Goal: Information Seeking & Learning: Learn about a topic

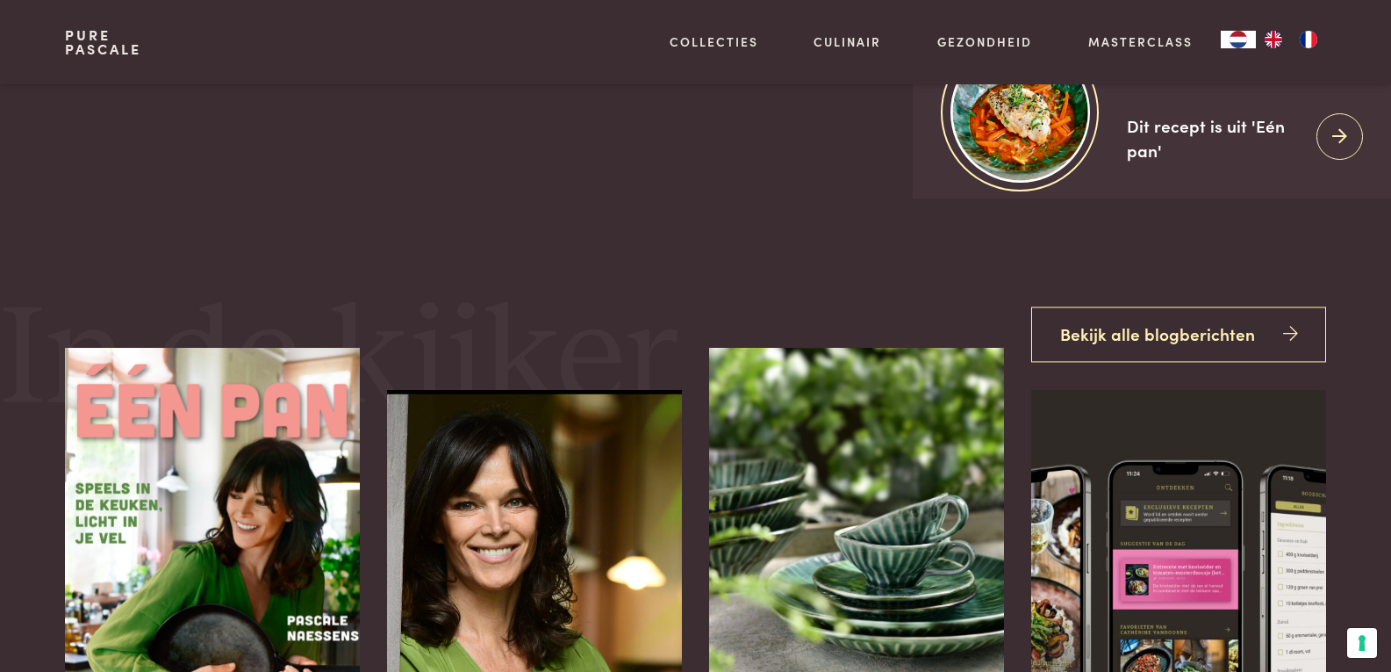
scroll to position [263, 0]
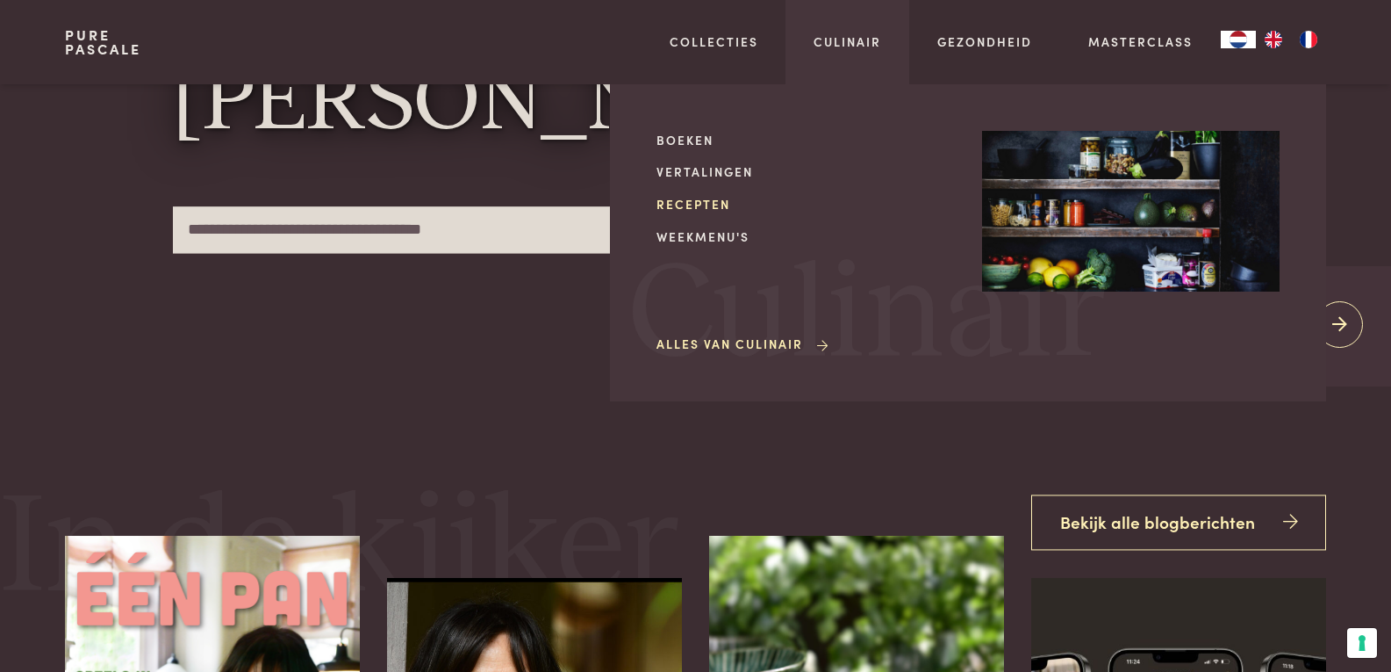
click at [715, 200] on link "Recepten" at bounding box center [806, 204] width 298 height 18
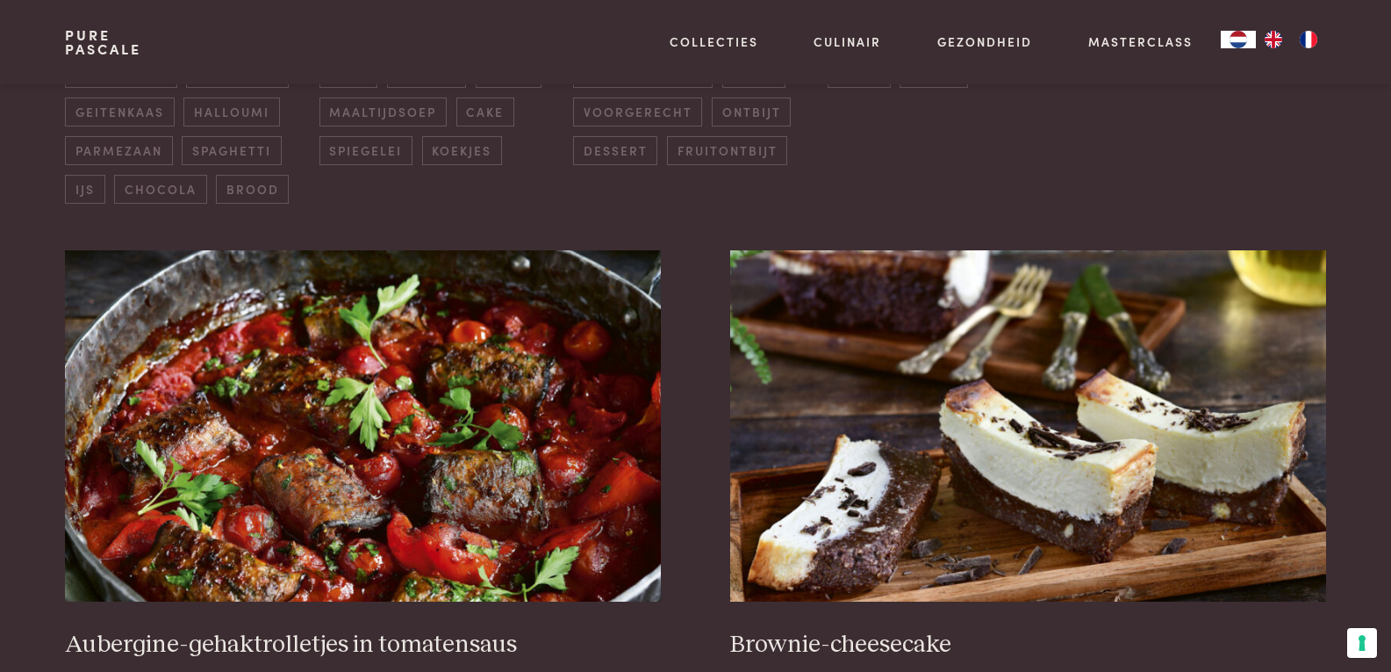
scroll to position [614, 0]
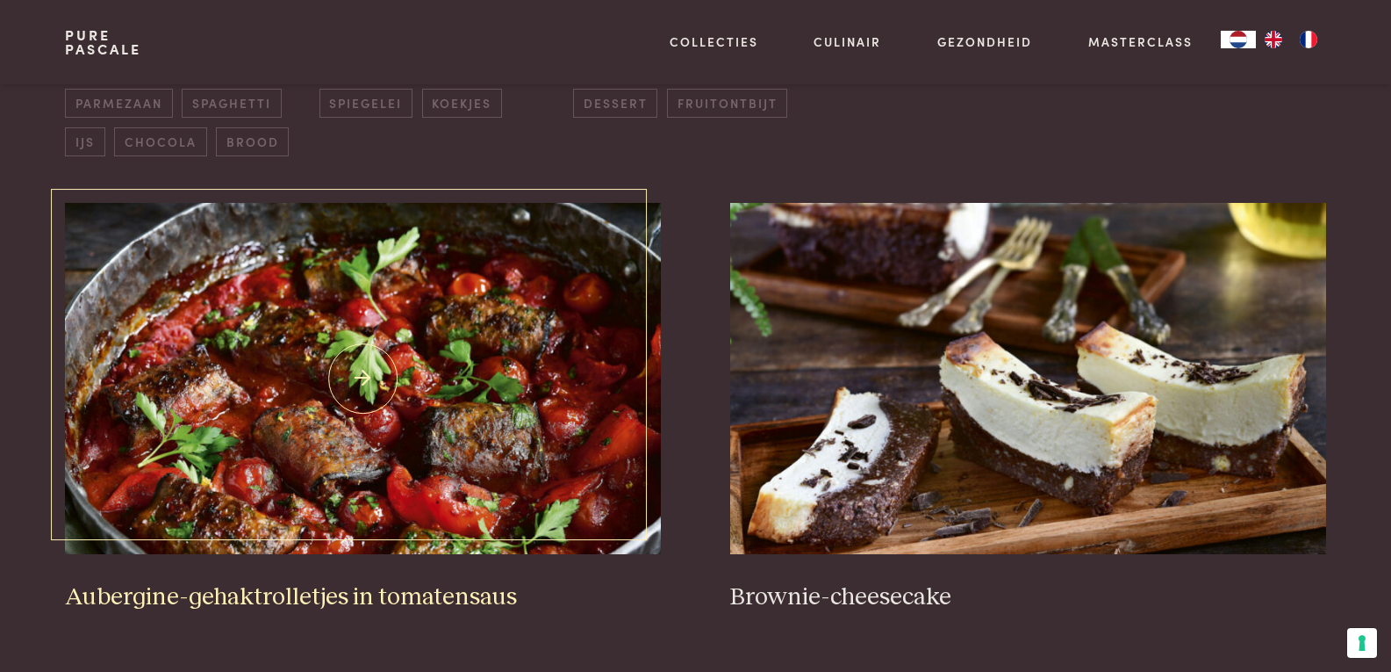
click at [485, 406] on img at bounding box center [362, 378] width 595 height 351
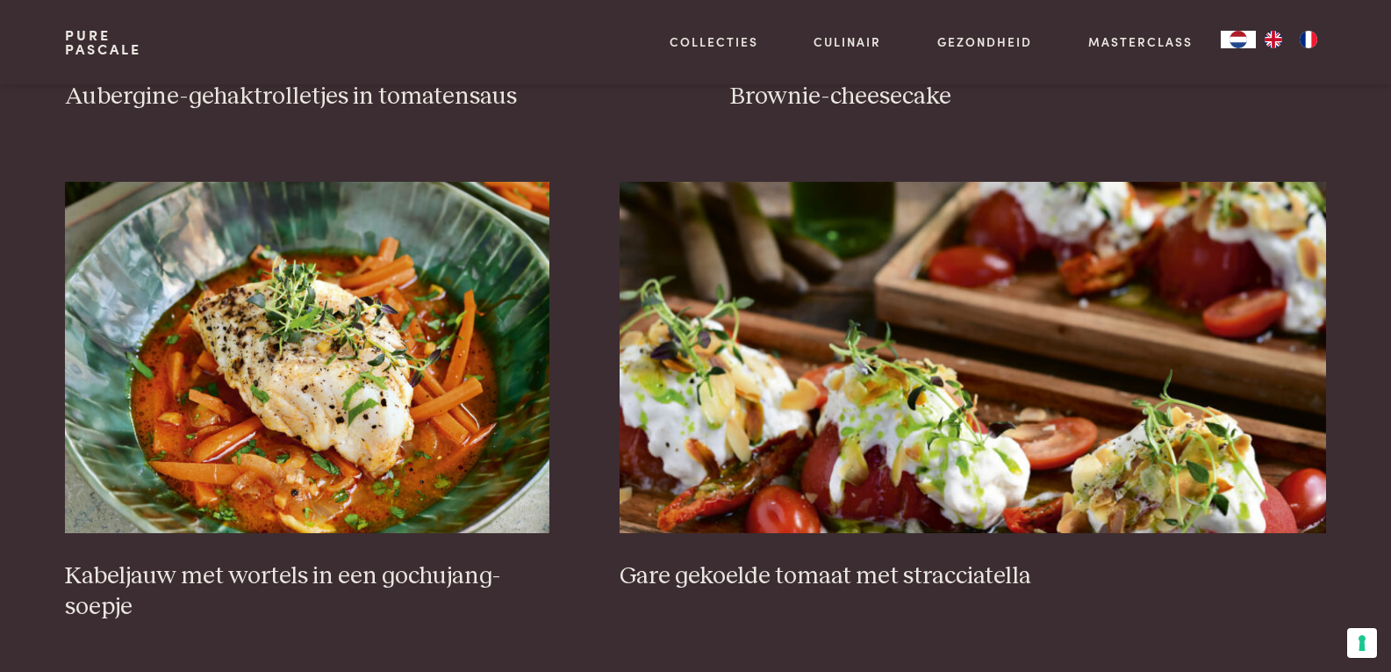
scroll to position [1141, 0]
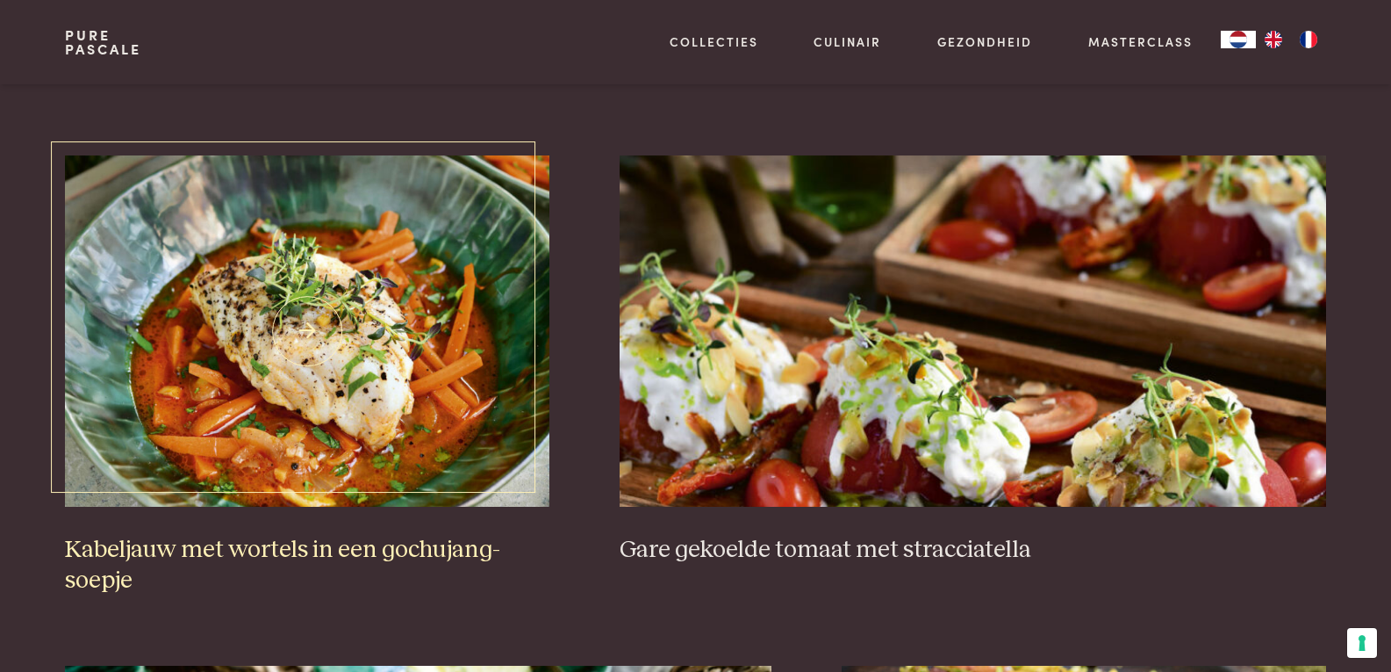
click at [318, 341] on img at bounding box center [307, 330] width 485 height 351
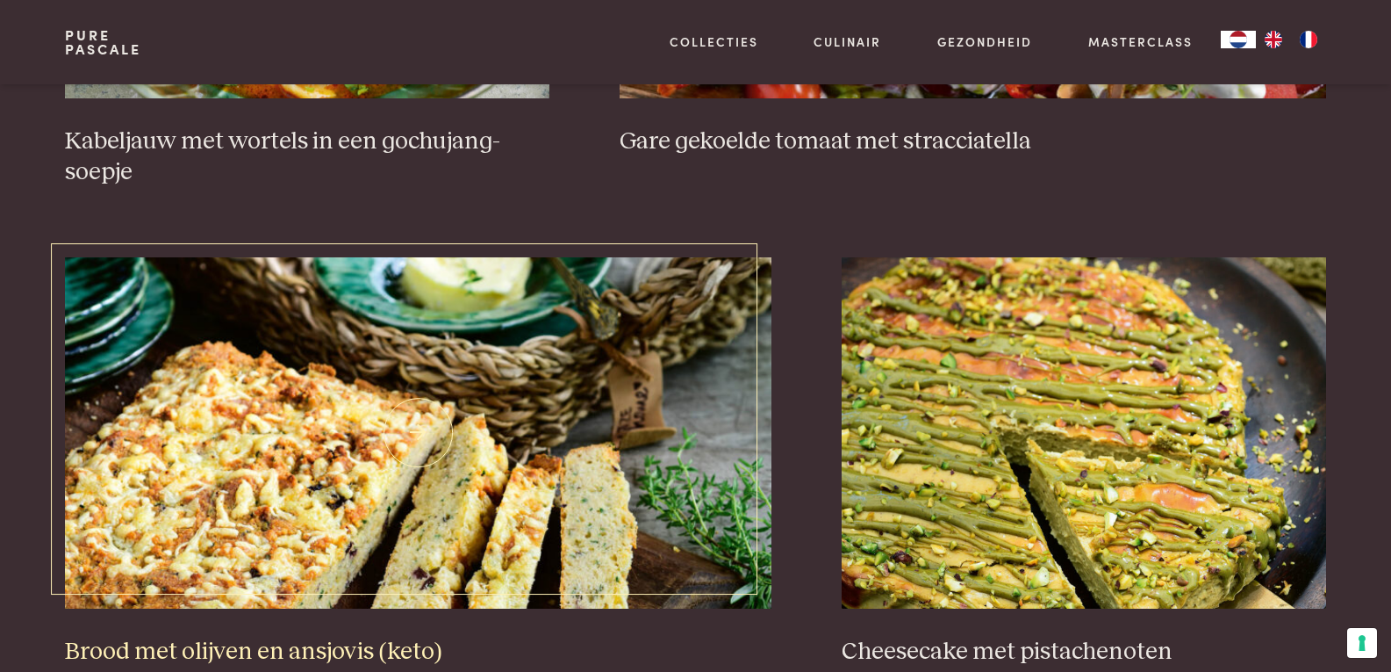
scroll to position [1580, 0]
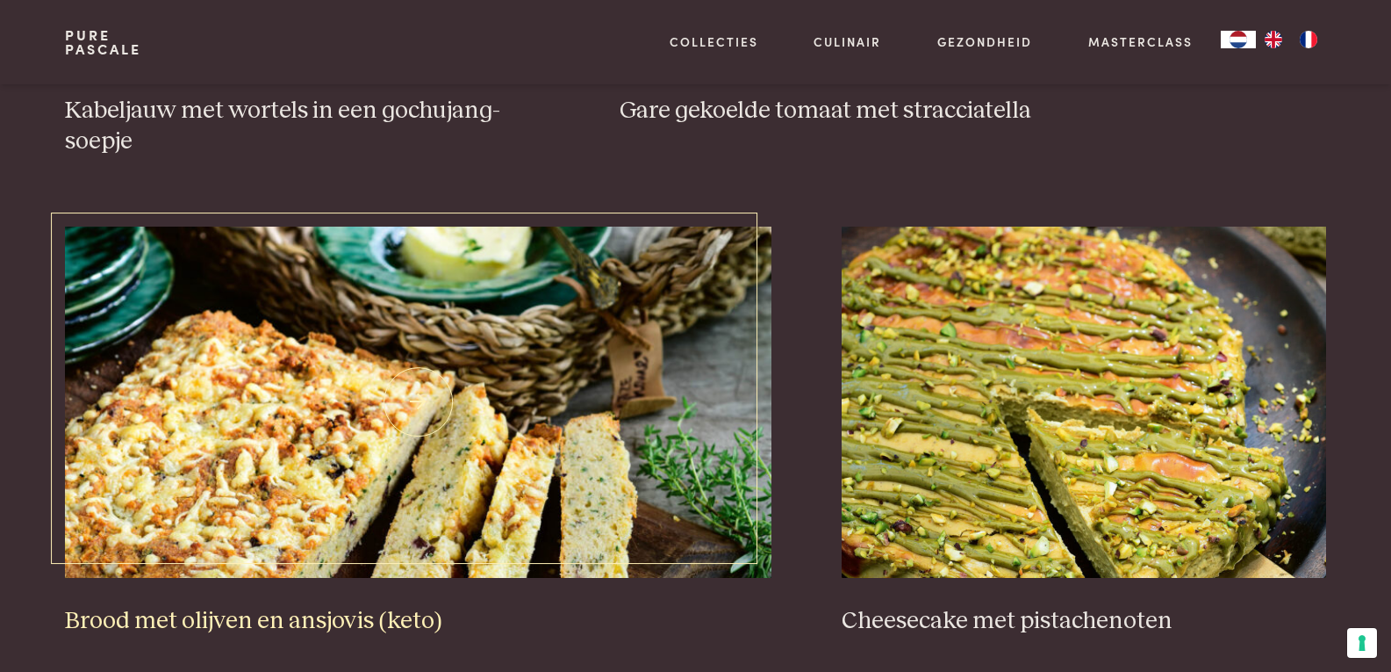
click at [413, 485] on img at bounding box center [418, 401] width 707 height 351
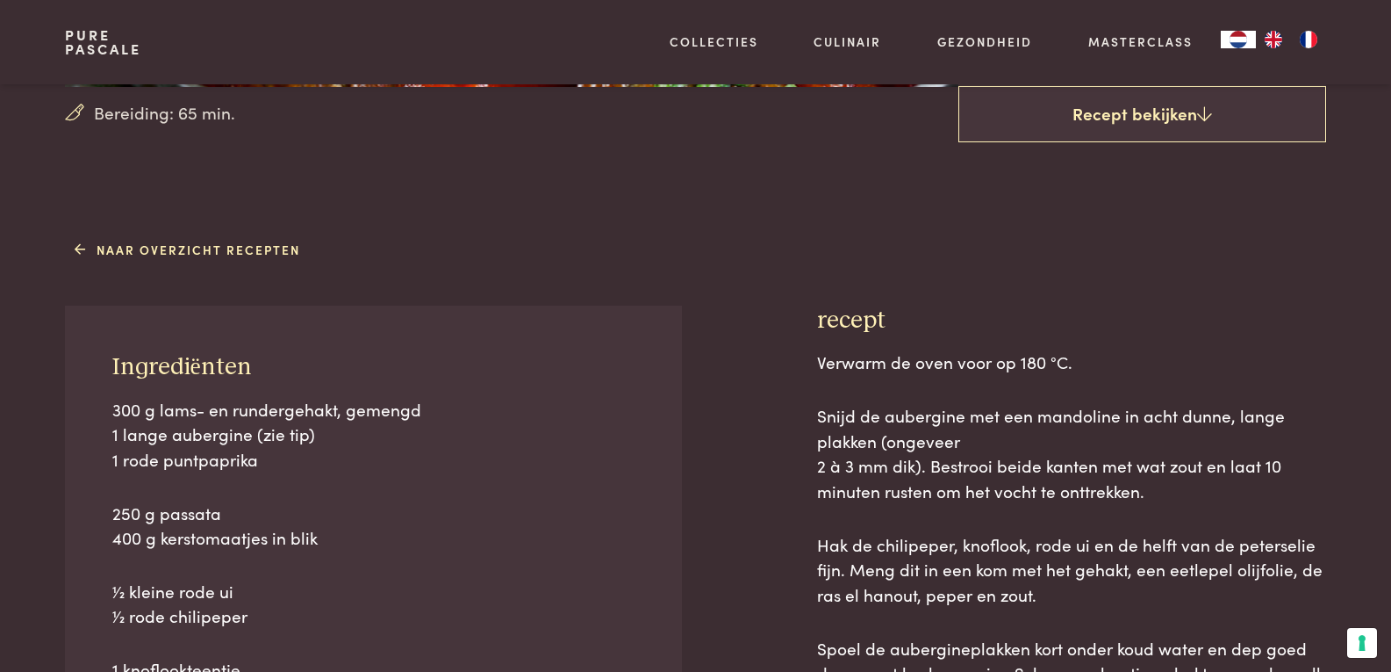
scroll to position [527, 0]
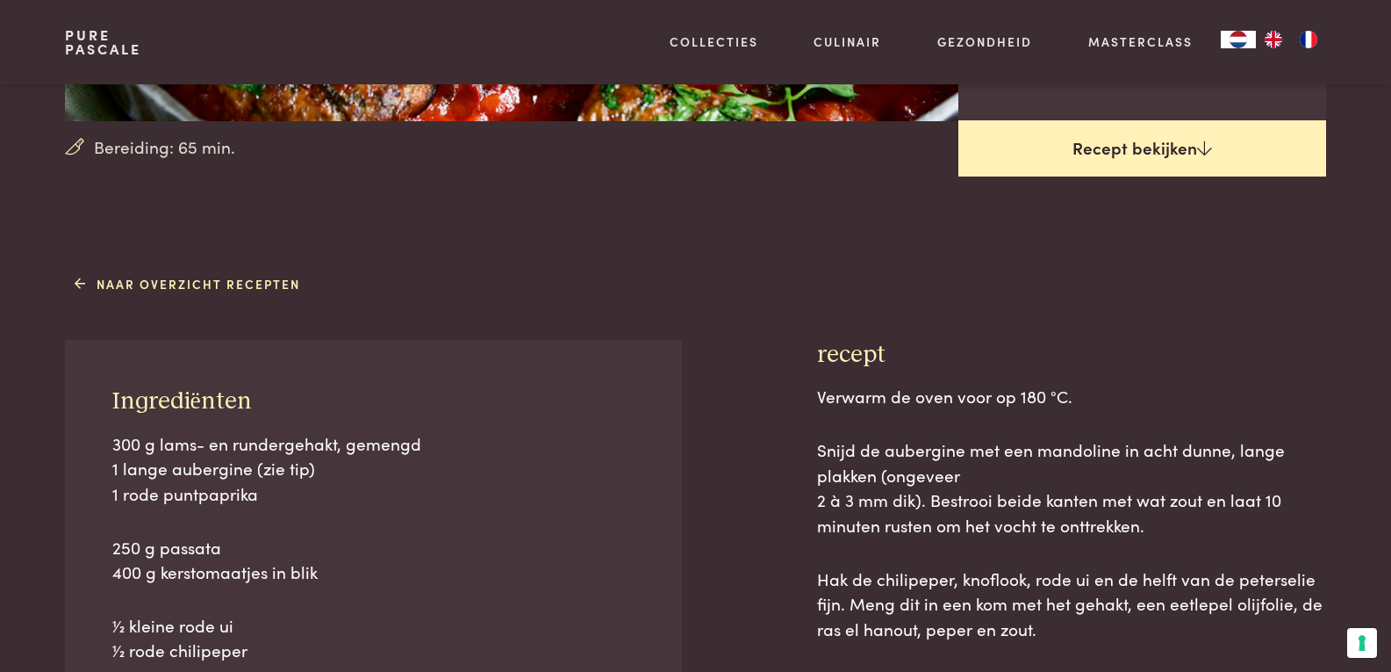
click at [1084, 143] on link "Recept bekijken" at bounding box center [1143, 148] width 368 height 56
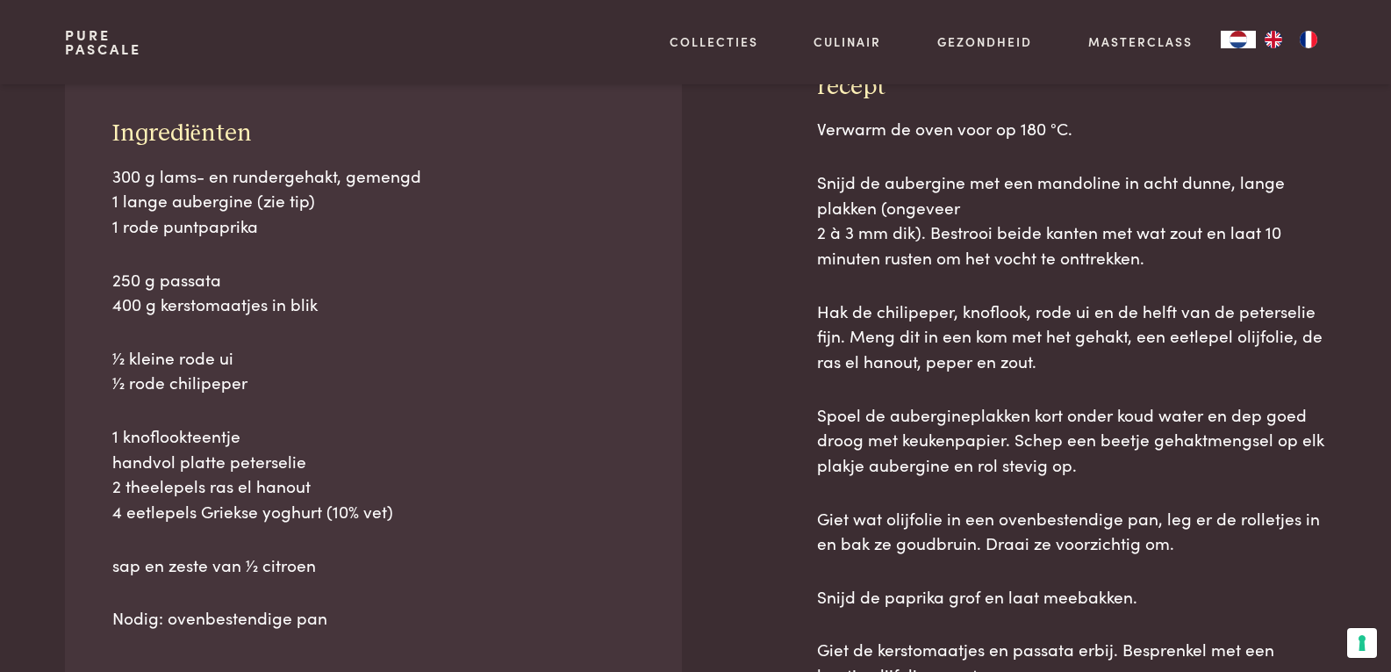
scroll to position [795, 0]
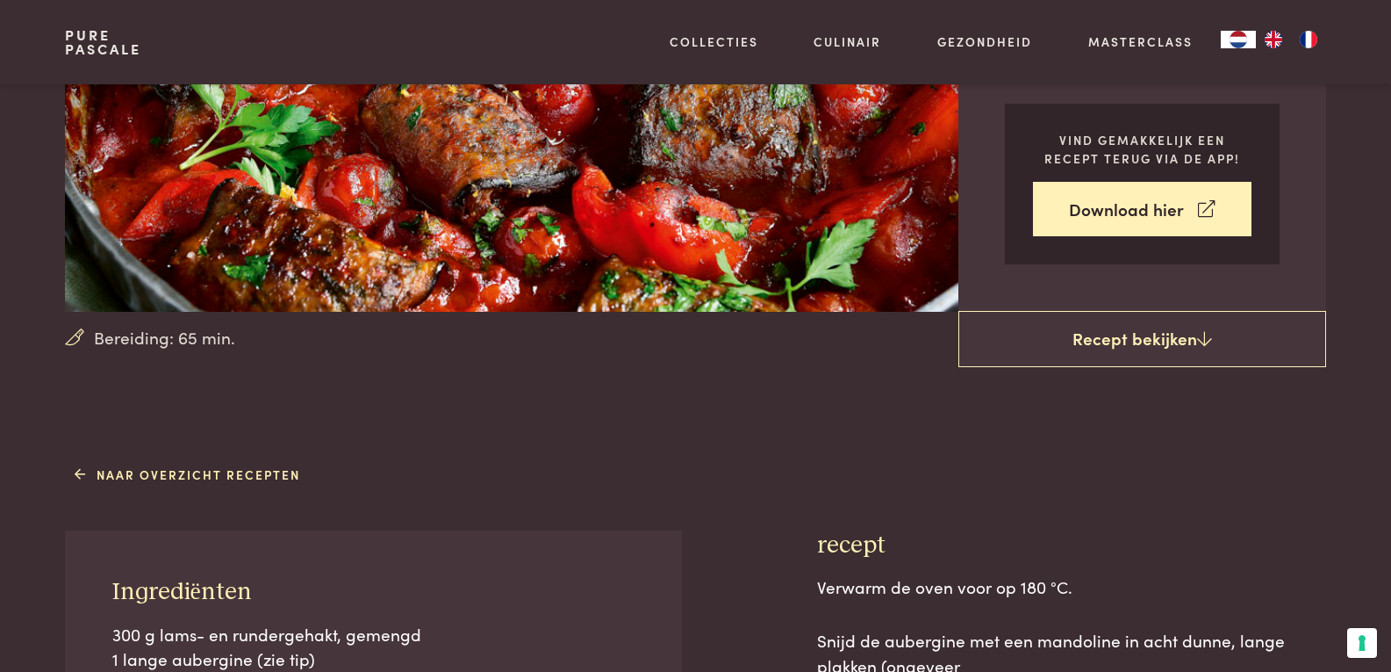
scroll to position [263, 0]
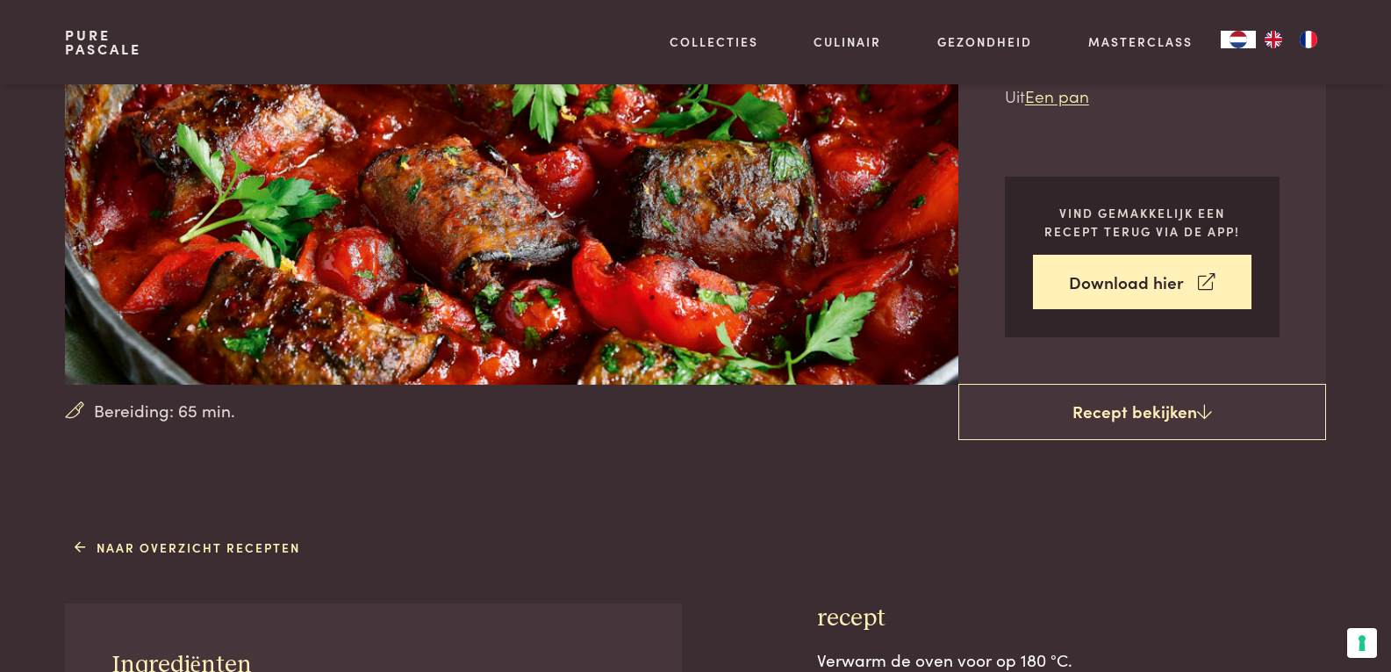
scroll to position [795, 0]
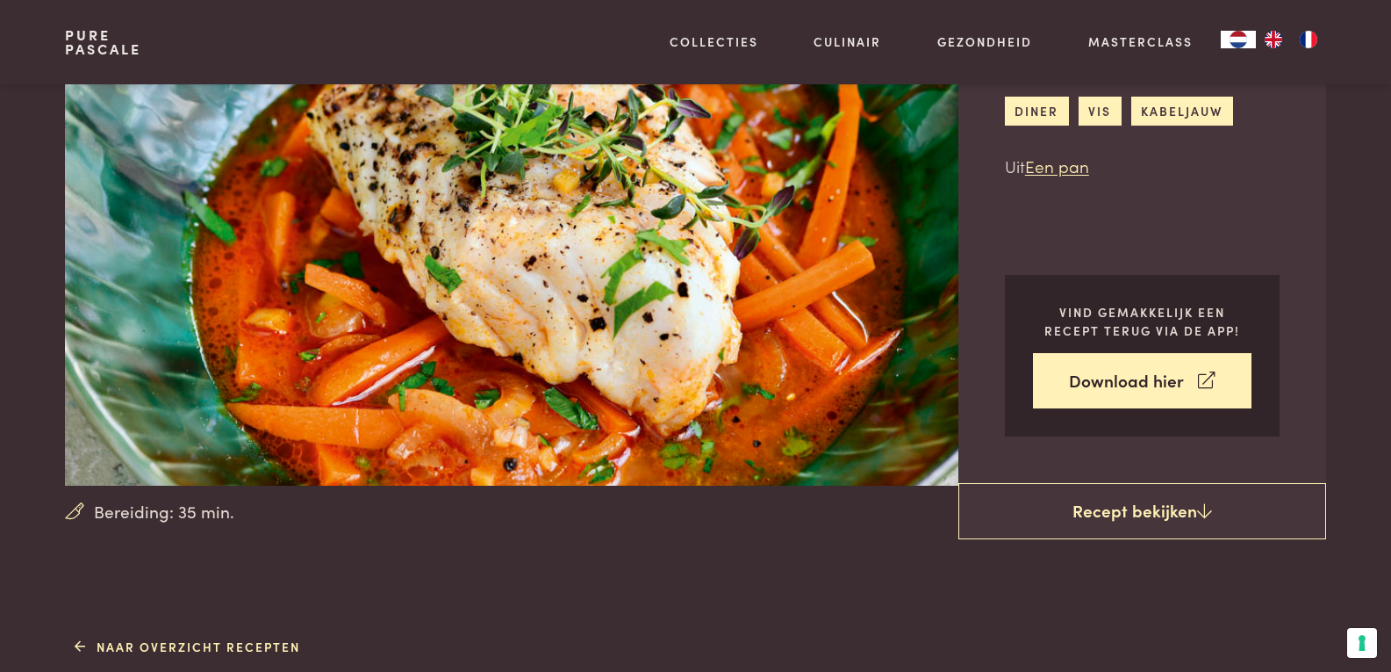
scroll to position [176, 0]
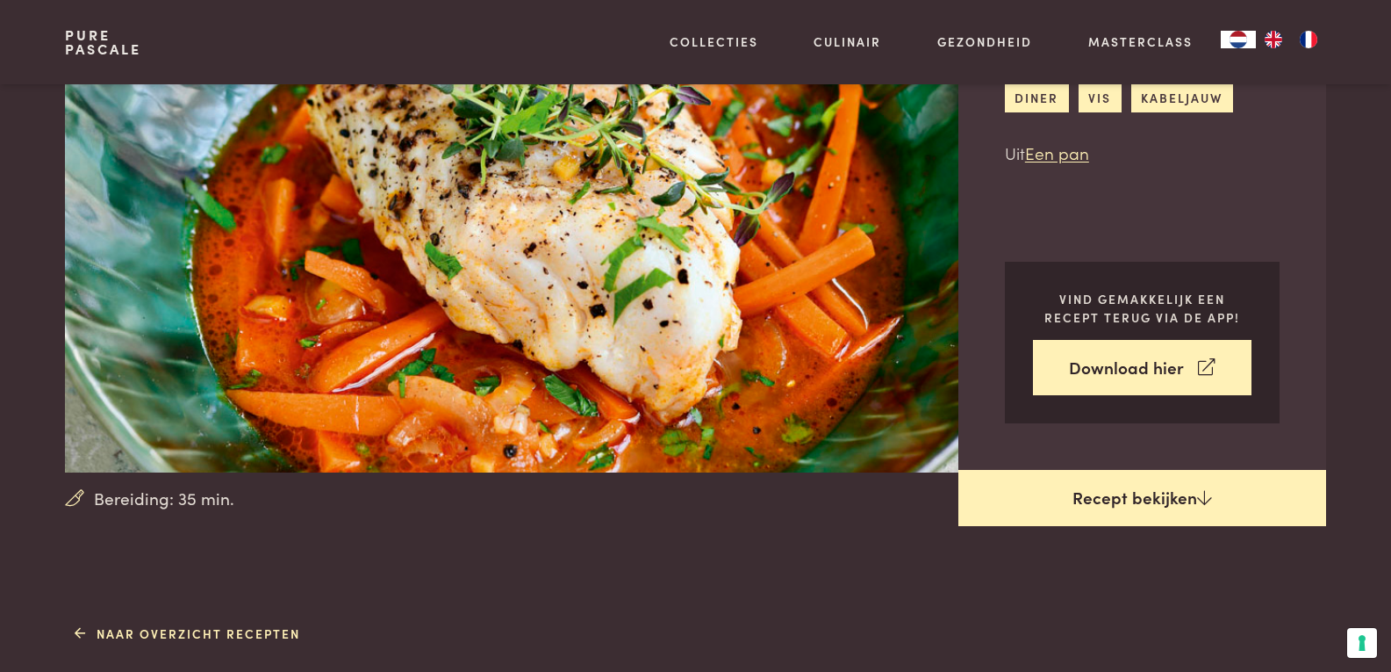
click at [1160, 494] on link "Recept bekijken" at bounding box center [1143, 498] width 368 height 56
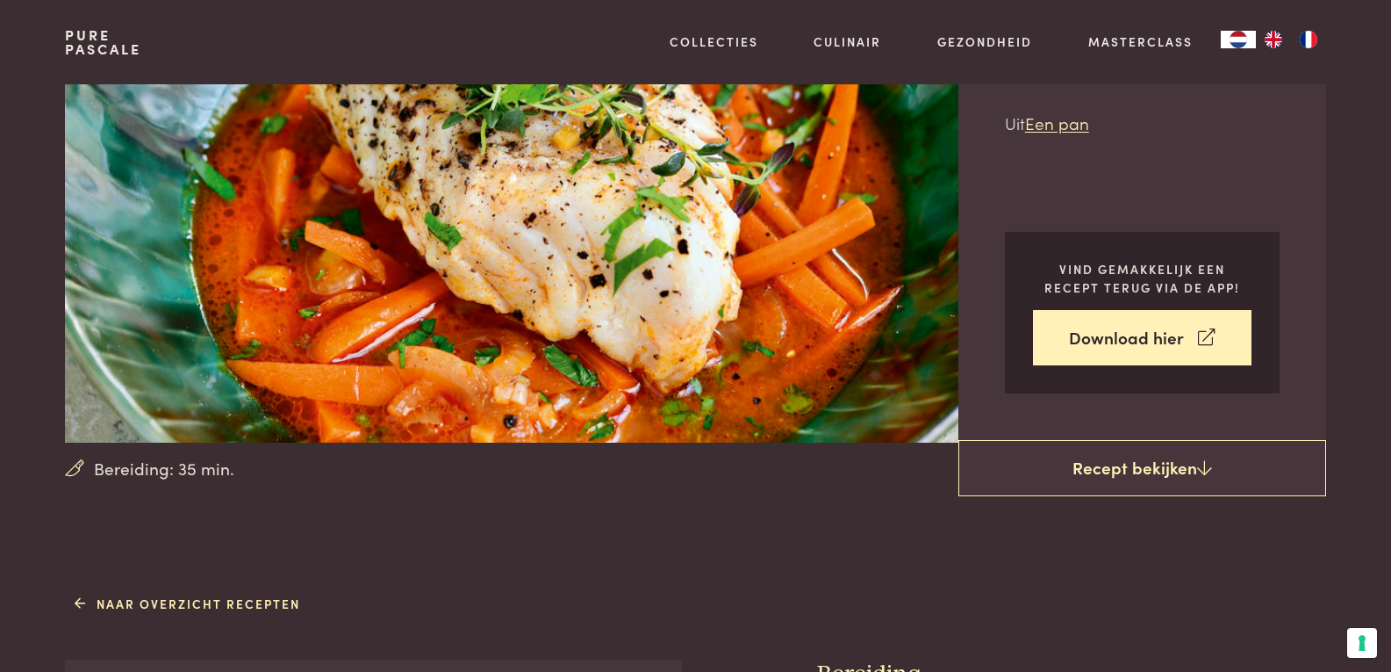
scroll to position [4, 0]
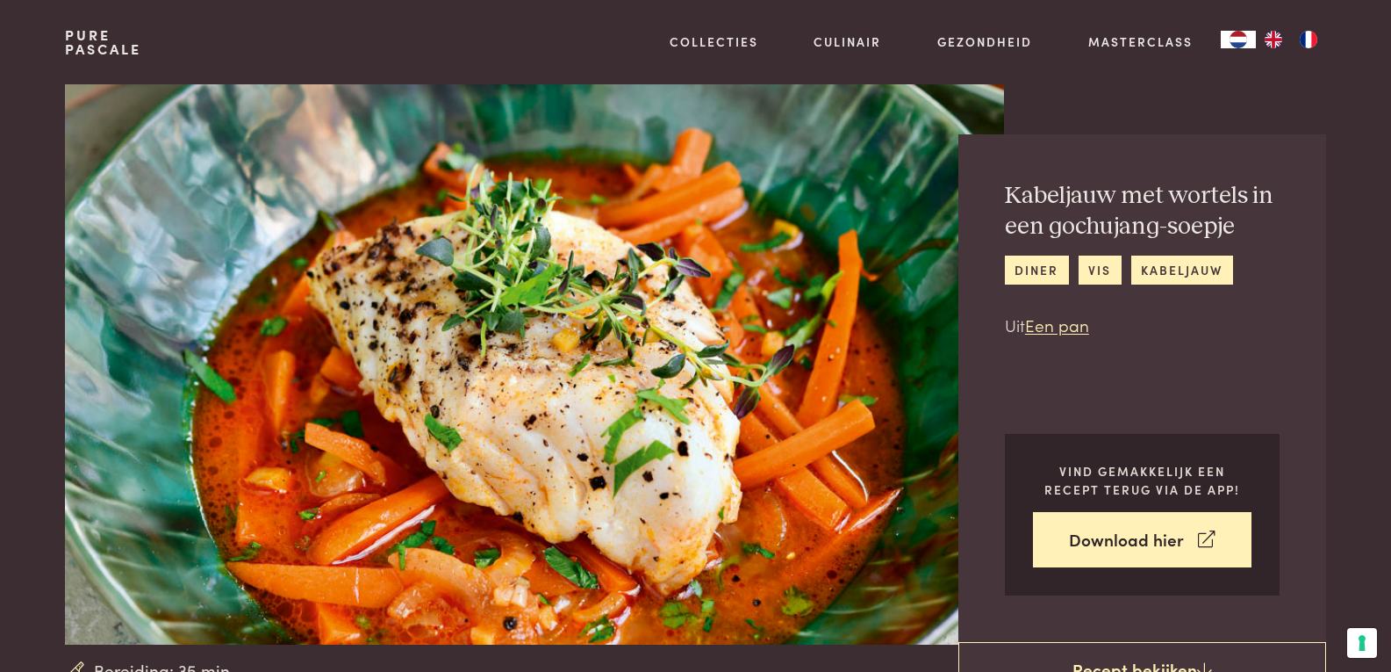
scroll to position [794, 0]
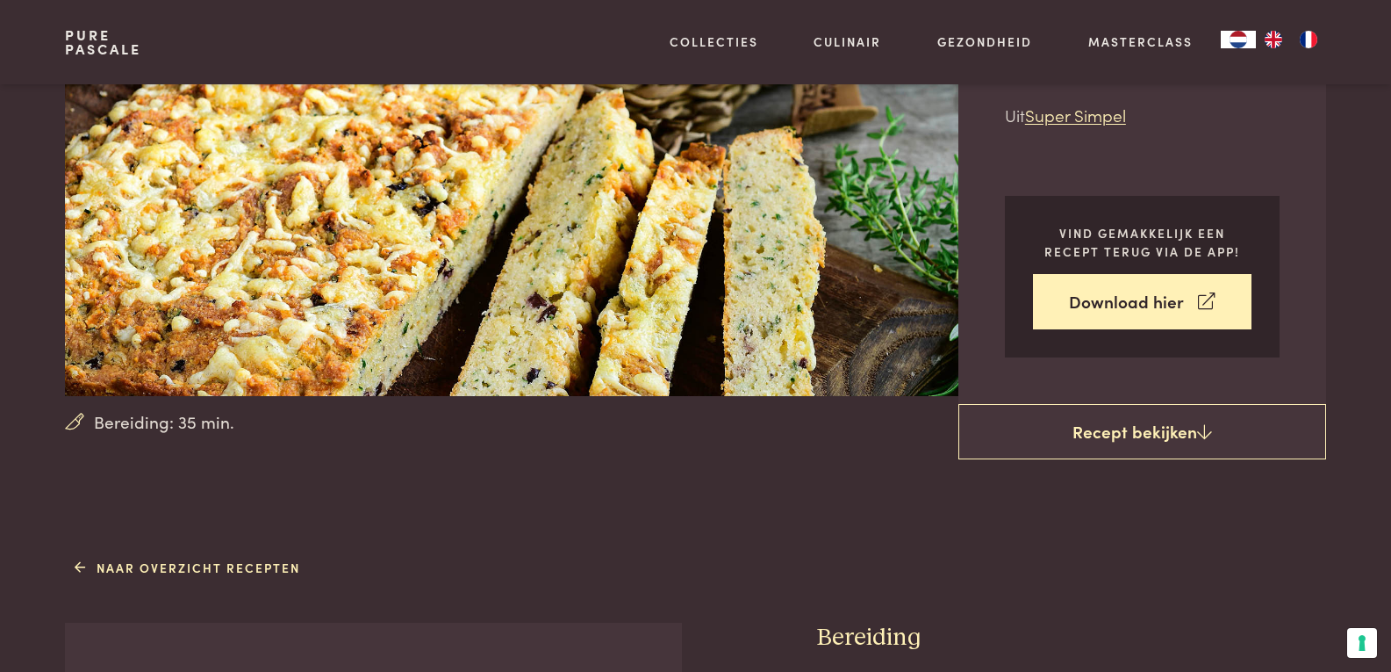
scroll to position [263, 0]
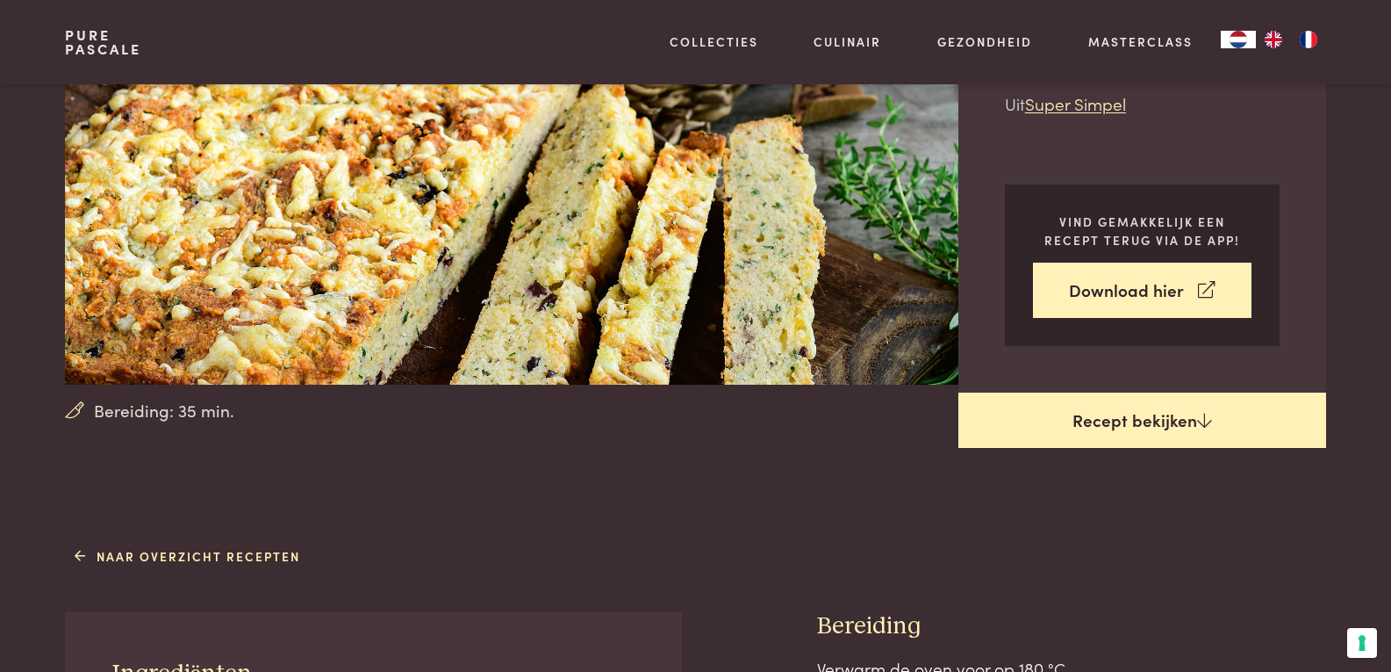
click at [1096, 435] on link "Recept bekijken" at bounding box center [1143, 420] width 368 height 56
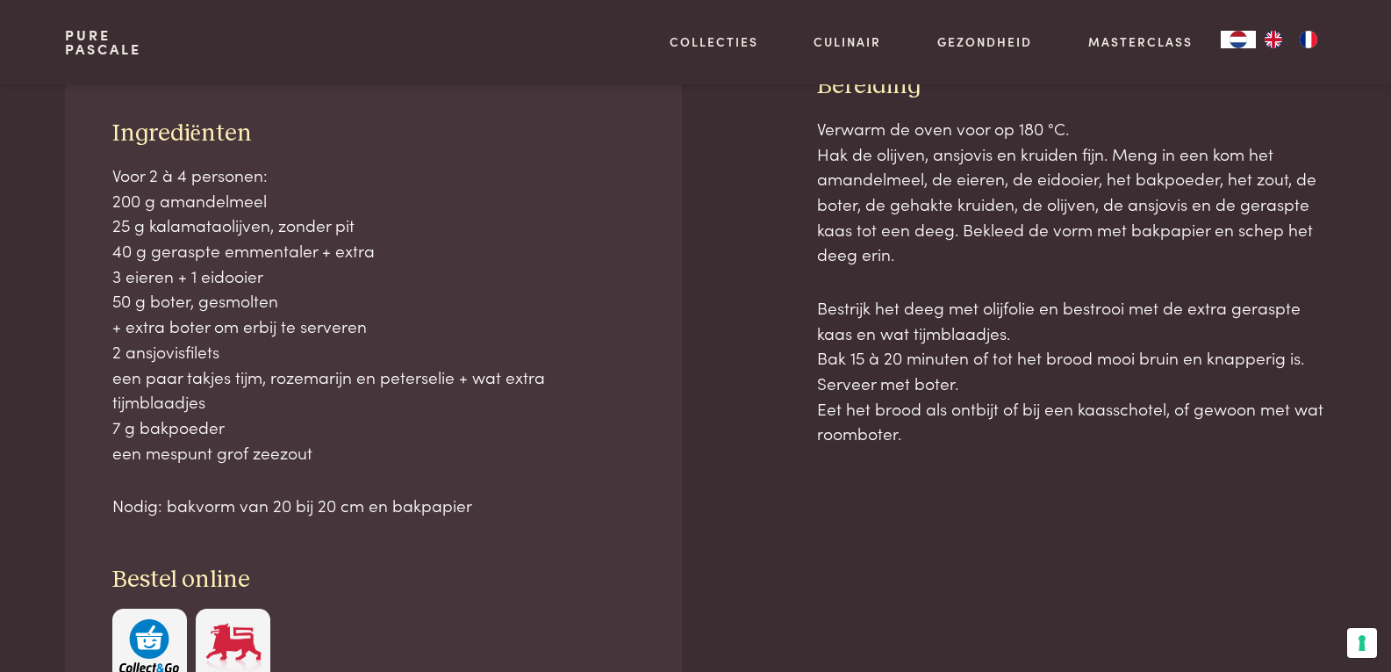
scroll to position [804, 0]
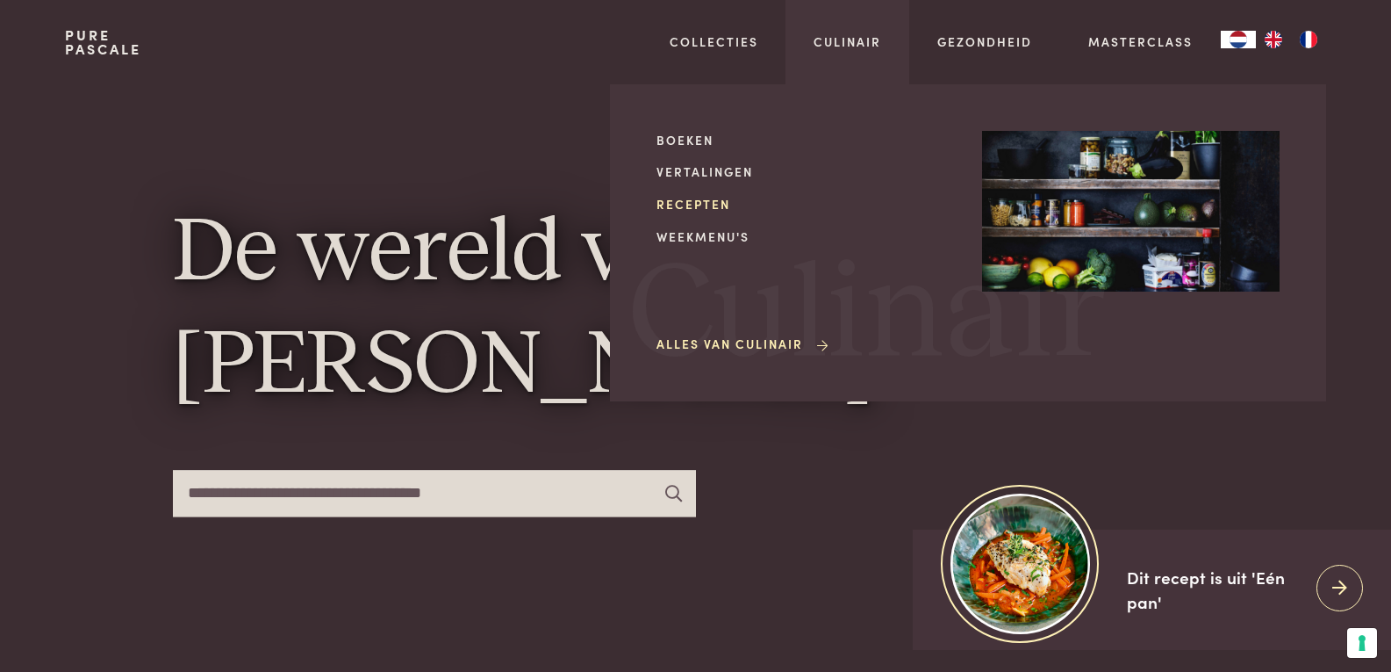
click at [712, 202] on link "Recepten" at bounding box center [806, 204] width 298 height 18
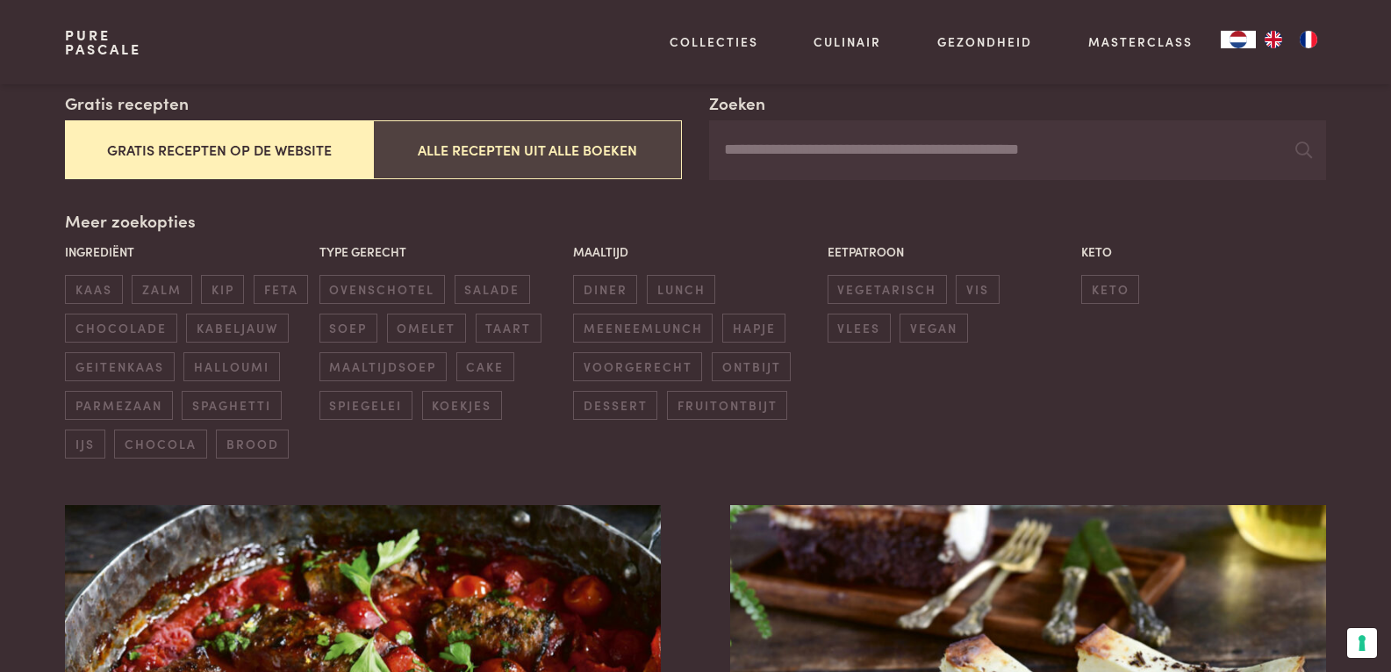
scroll to position [351, 0]
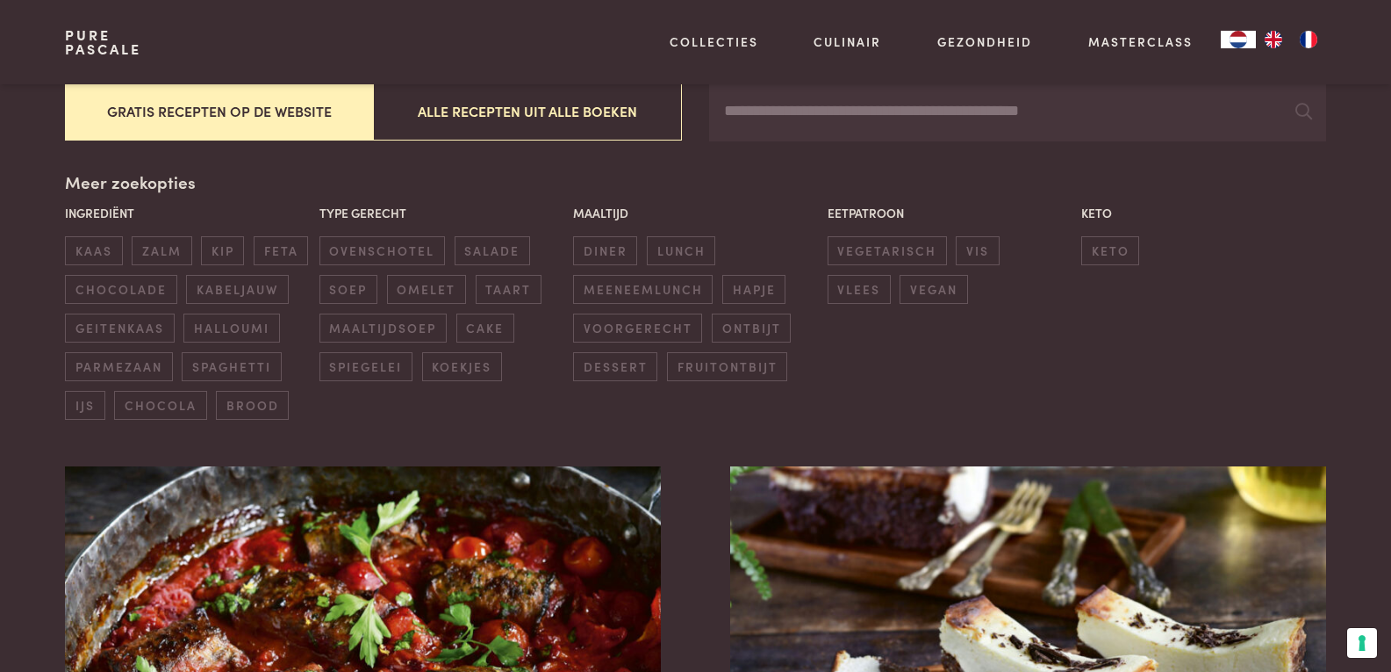
click at [169, 104] on button "Gratis recepten op de website" at bounding box center [219, 111] width 308 height 59
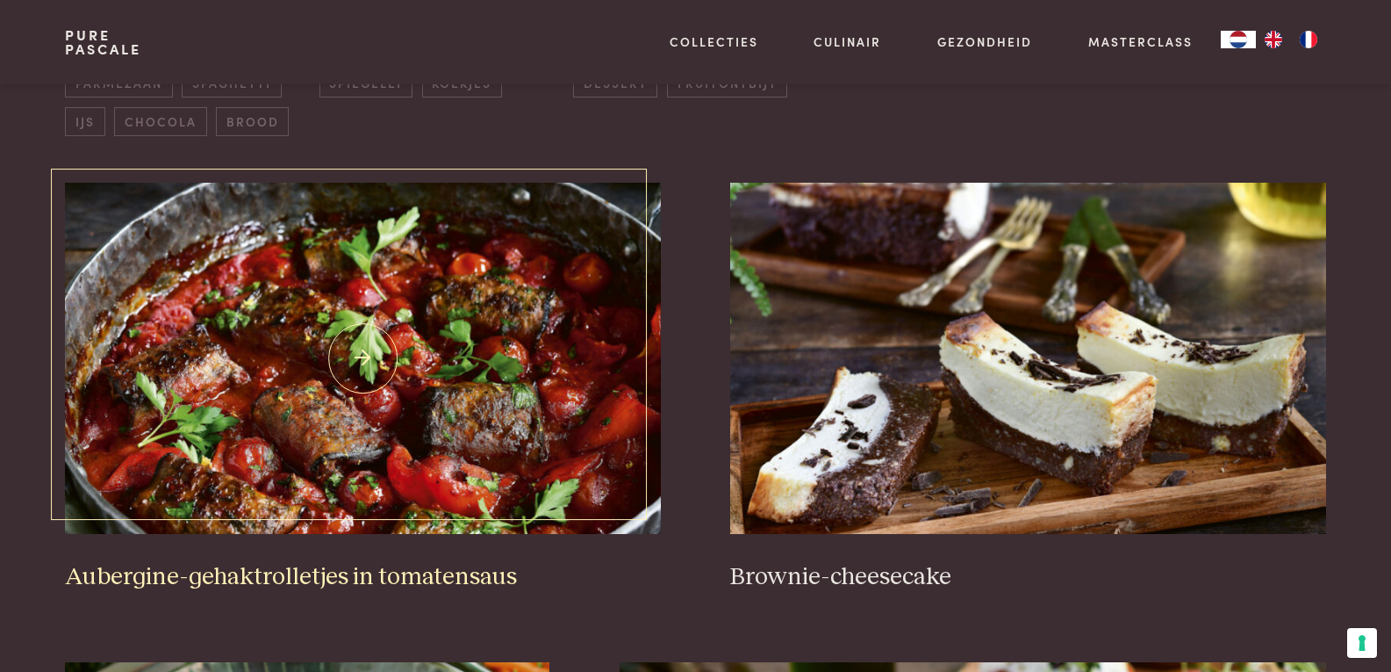
scroll to position [666, 0]
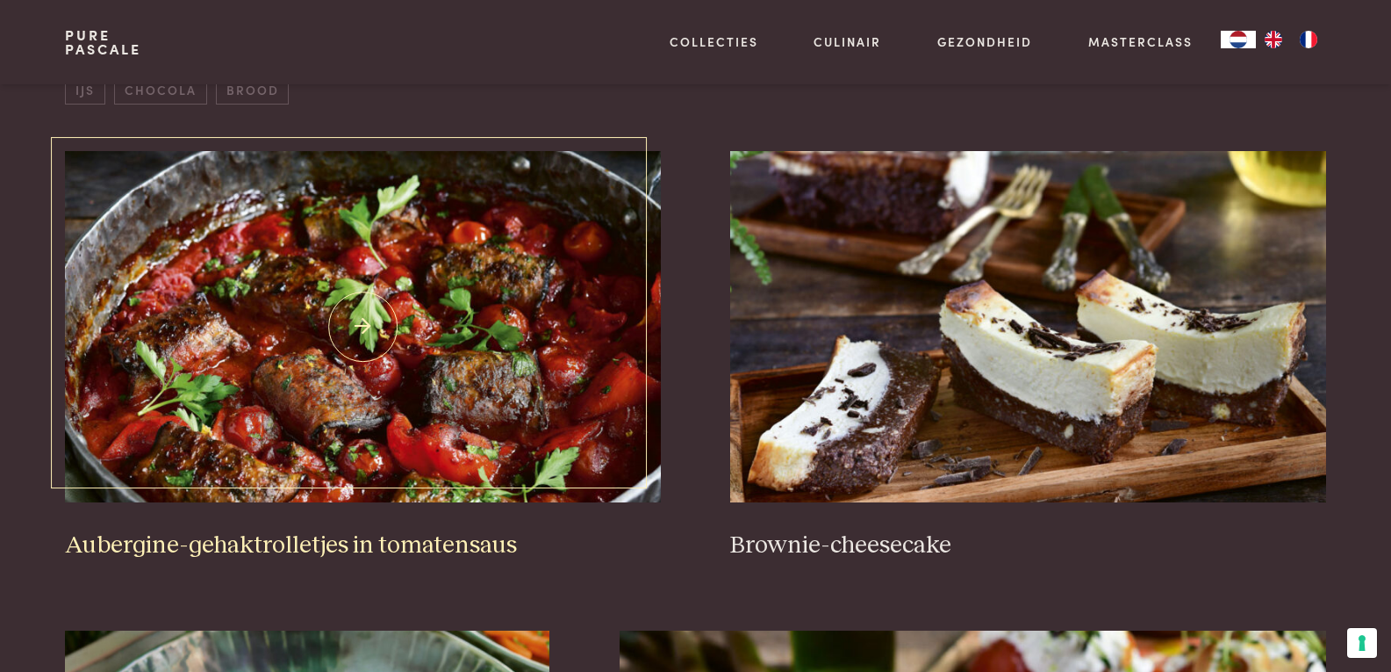
click at [427, 393] on img at bounding box center [362, 326] width 595 height 351
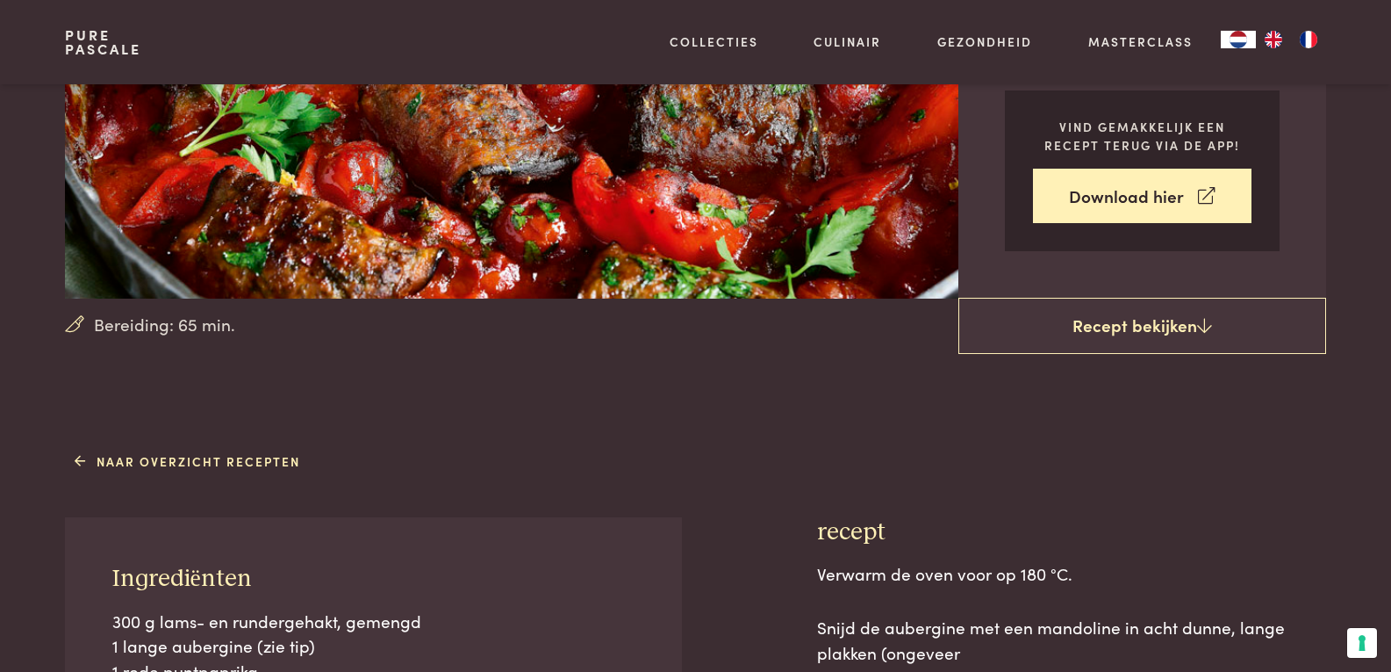
scroll to position [351, 0]
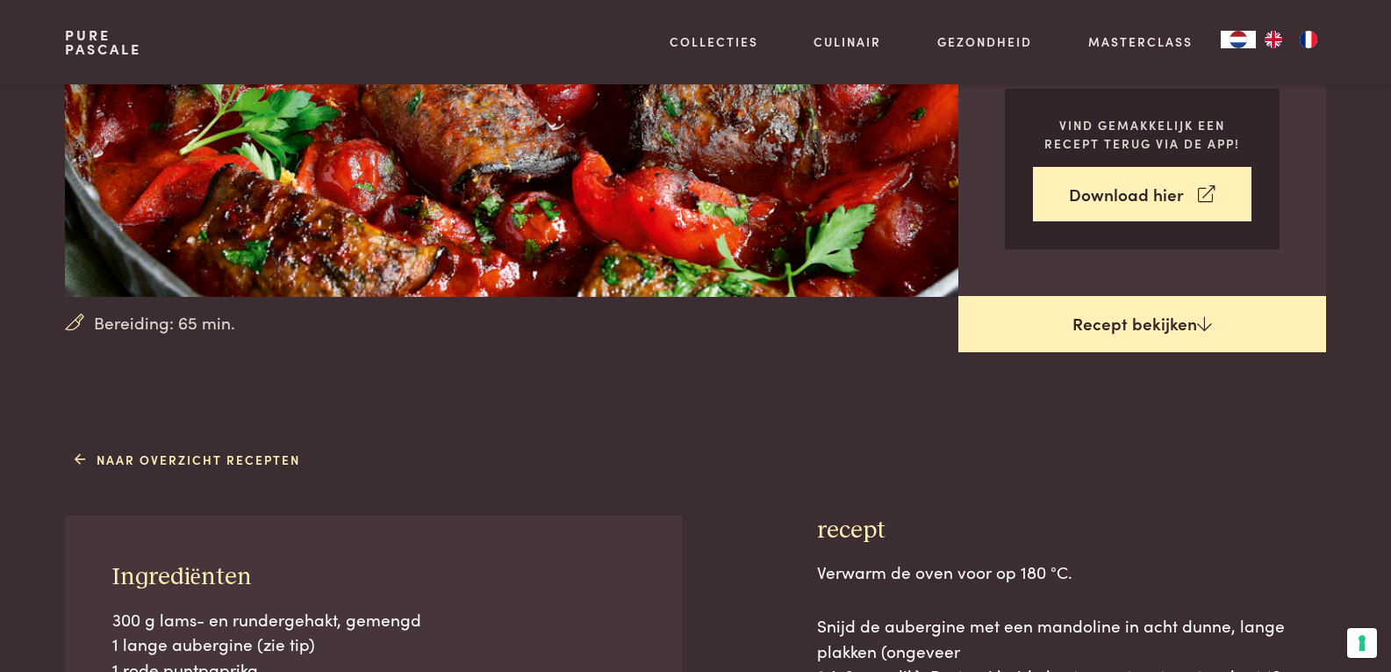
click at [1160, 318] on link "Recept bekijken" at bounding box center [1143, 324] width 368 height 56
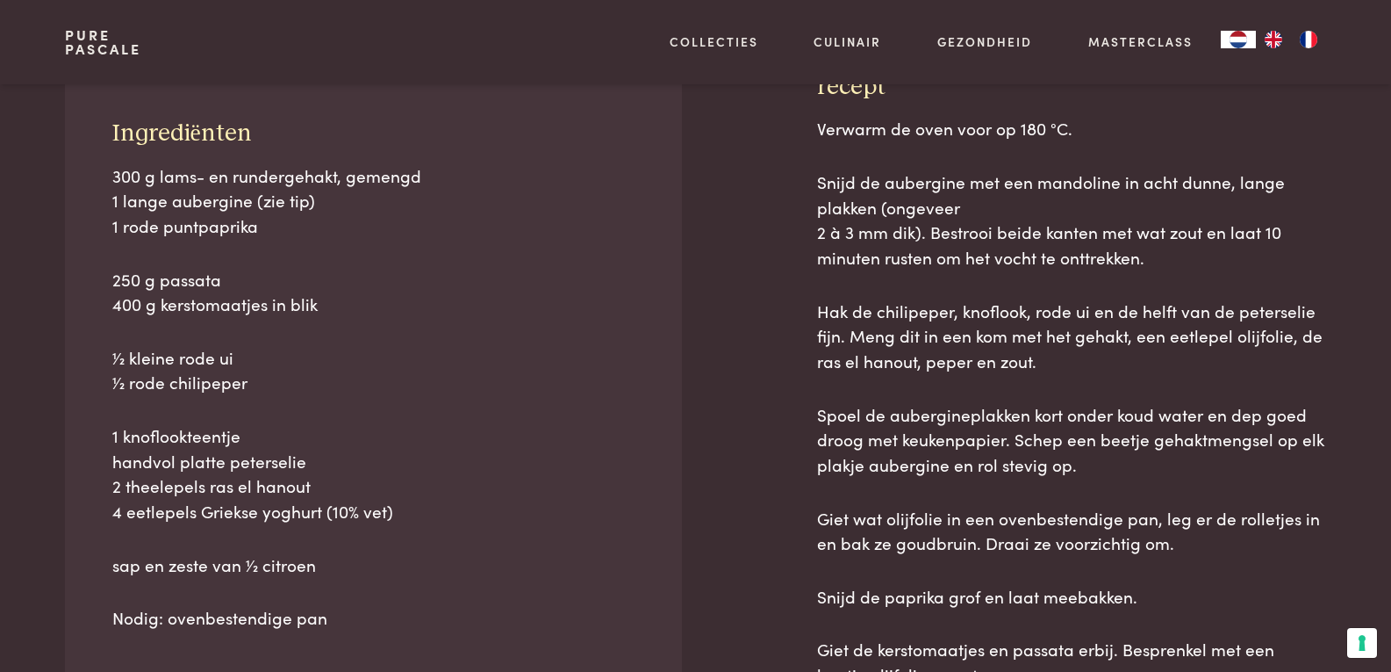
scroll to position [795, 0]
